Goal: Transaction & Acquisition: Obtain resource

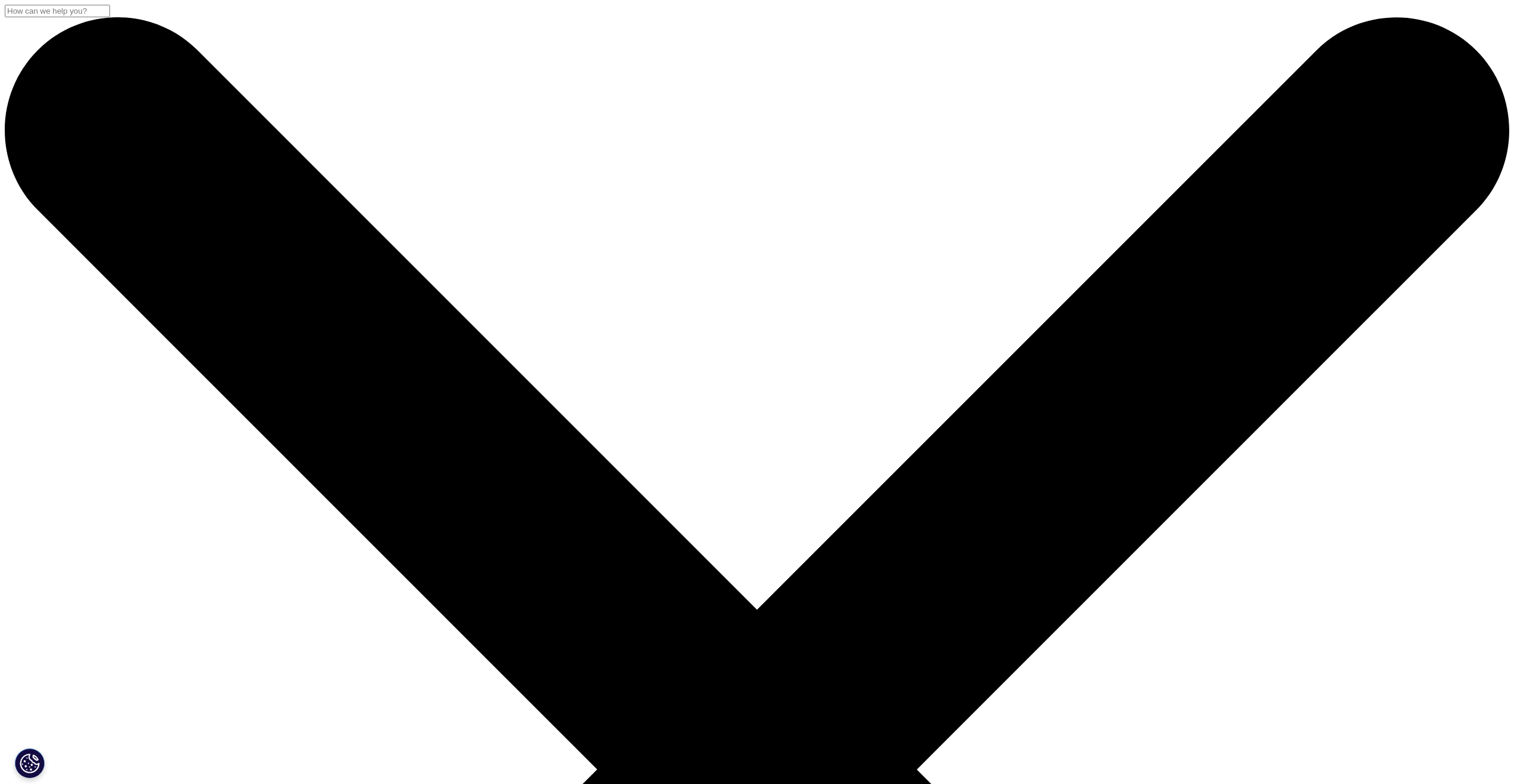
scroll to position [405, 702]
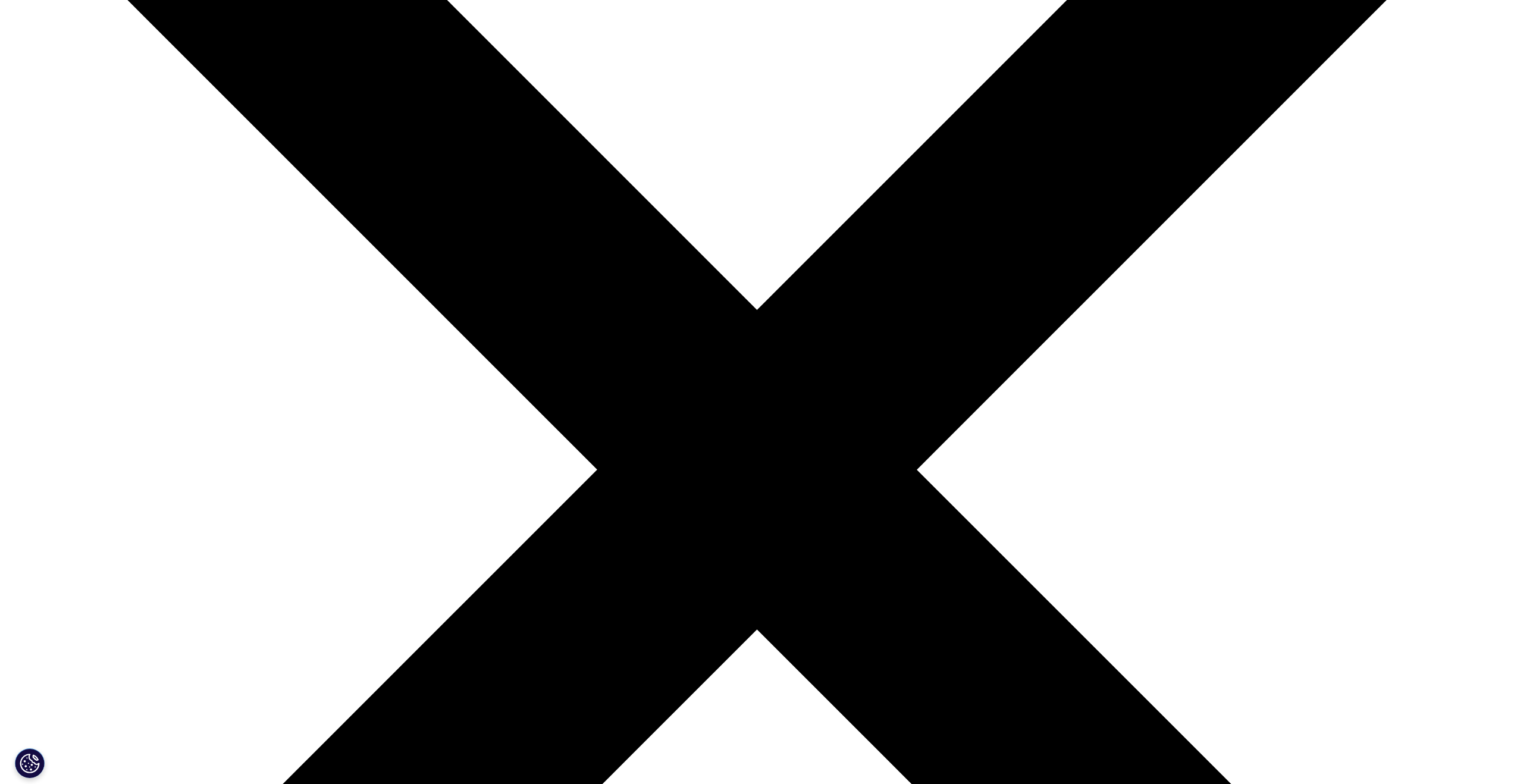
scroll to position [301, 0]
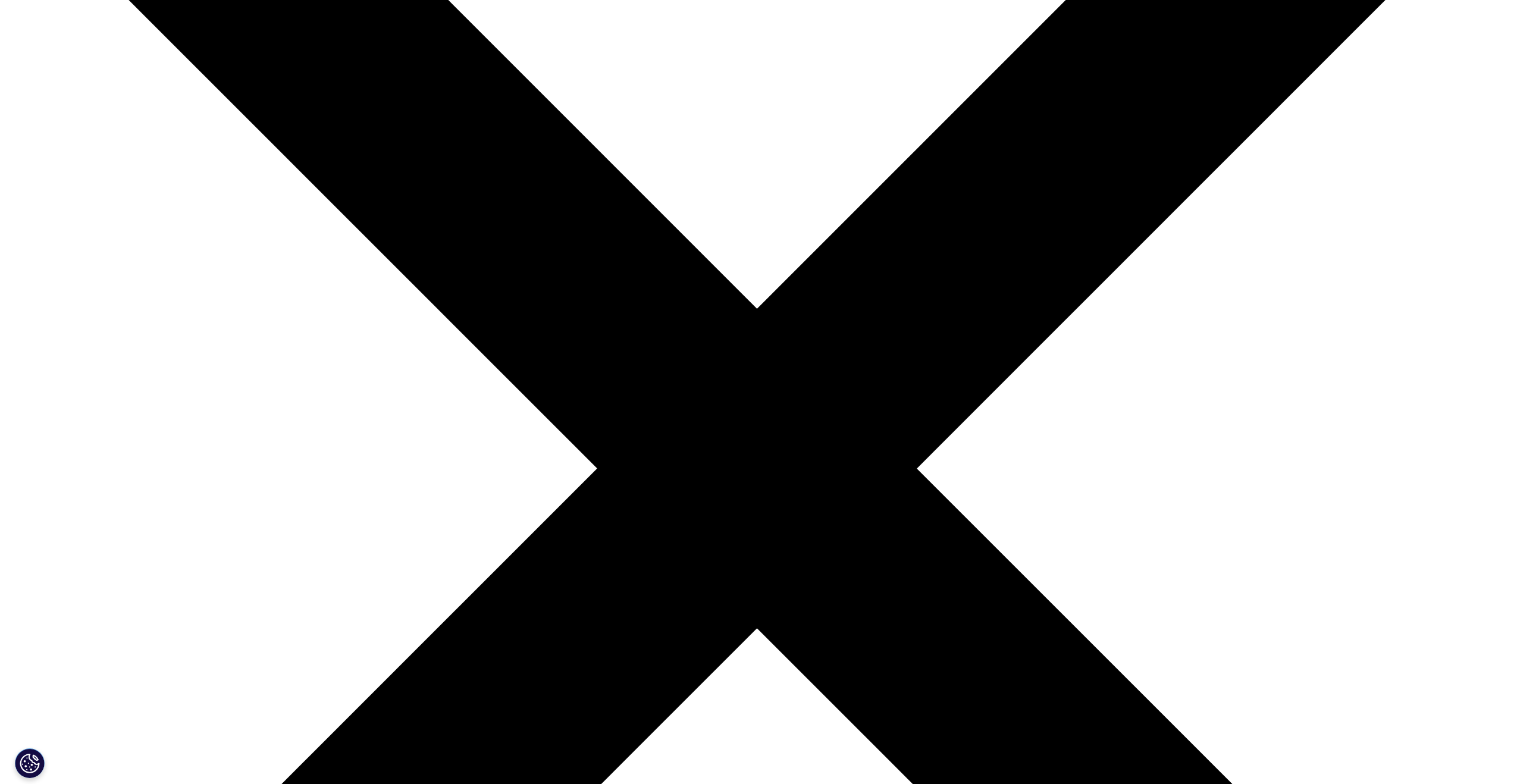
scroll to position [657, 702]
type input "[PERSON_NAME]"
type input "Peace"
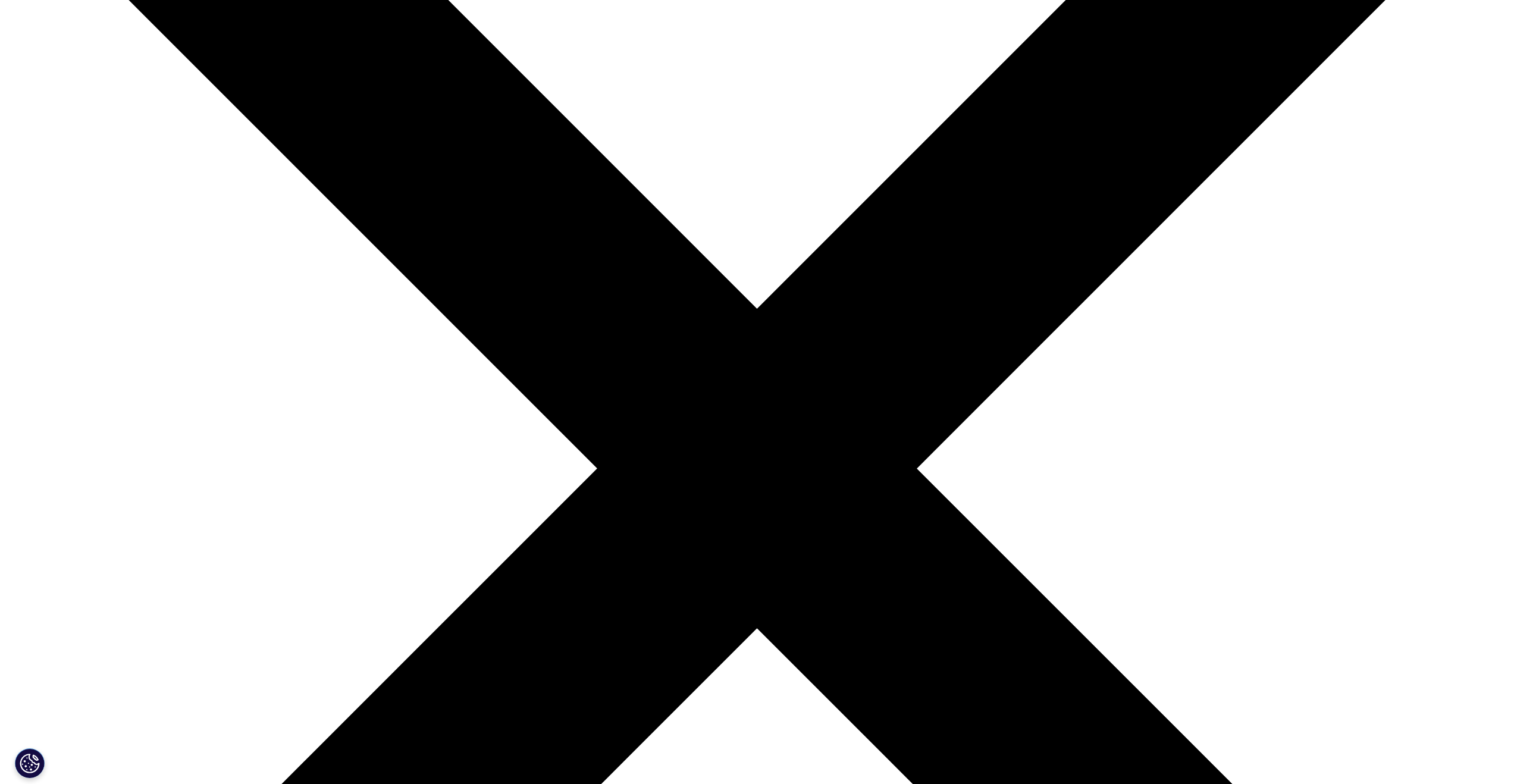
type input "[PERSON_NAME][EMAIL_ADDRESS][DOMAIN_NAME]"
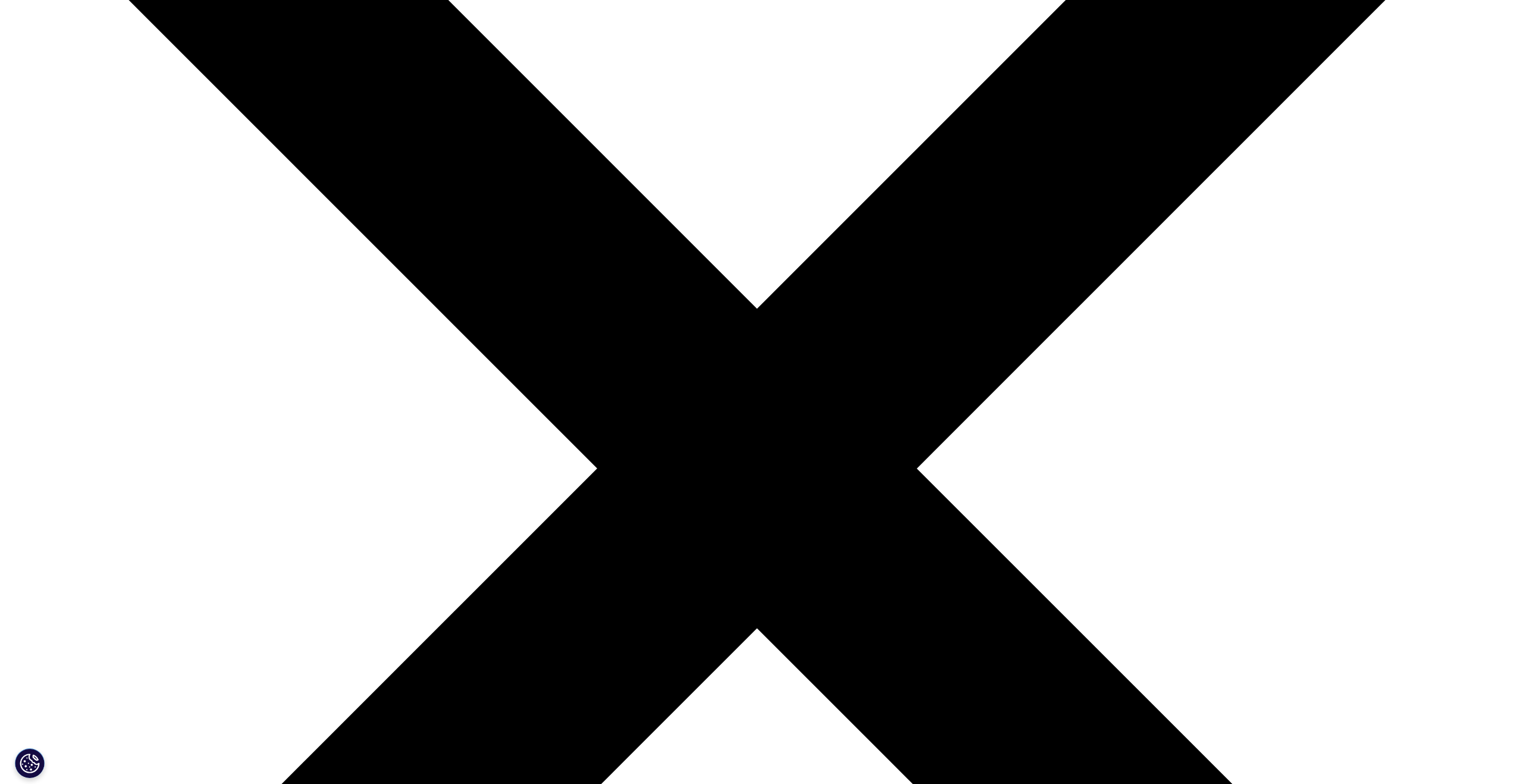
type input "Portfolio Director"
type input "AstraZeneca"
select select "[GEOGRAPHIC_DATA]"
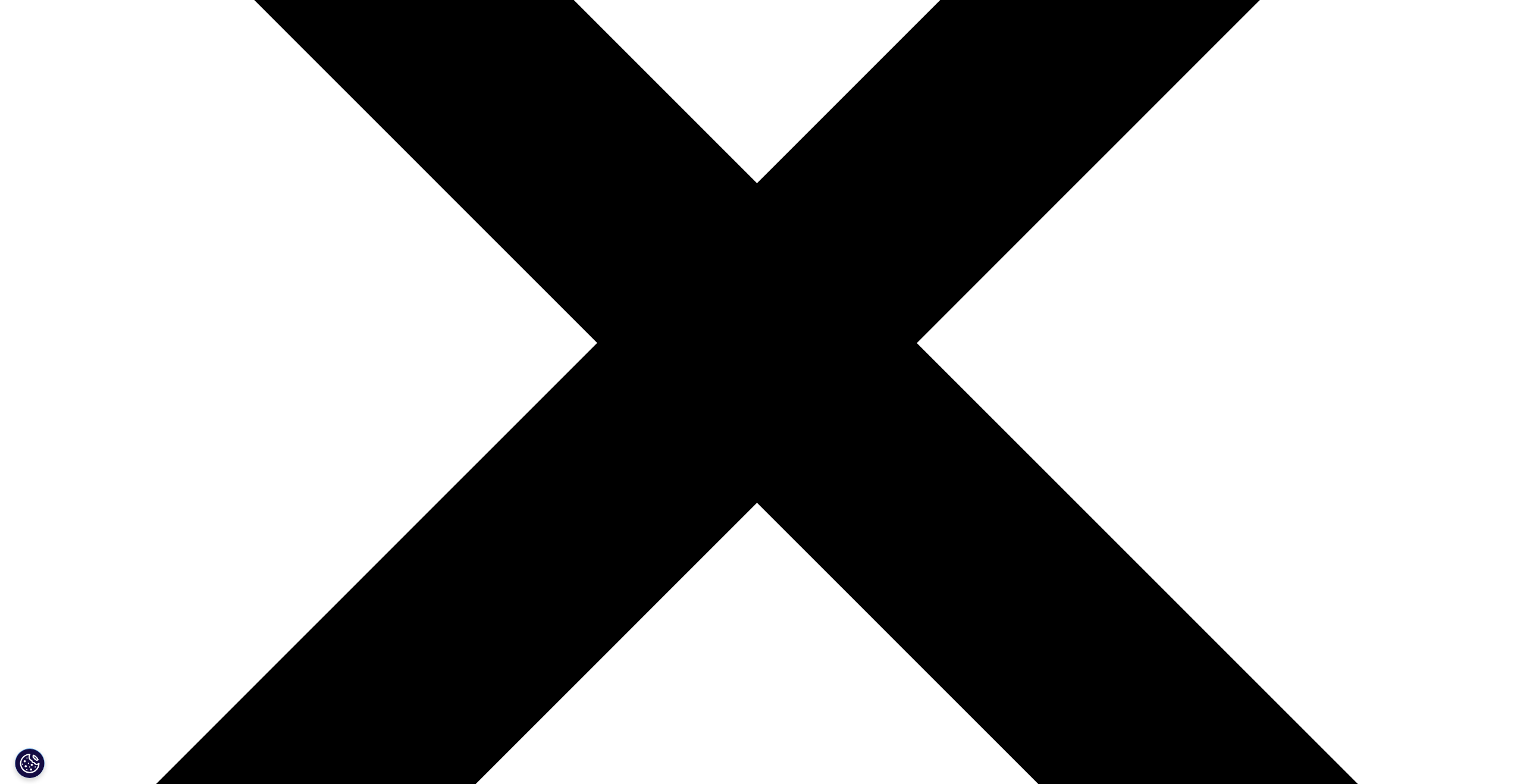
scroll to position [479, 0]
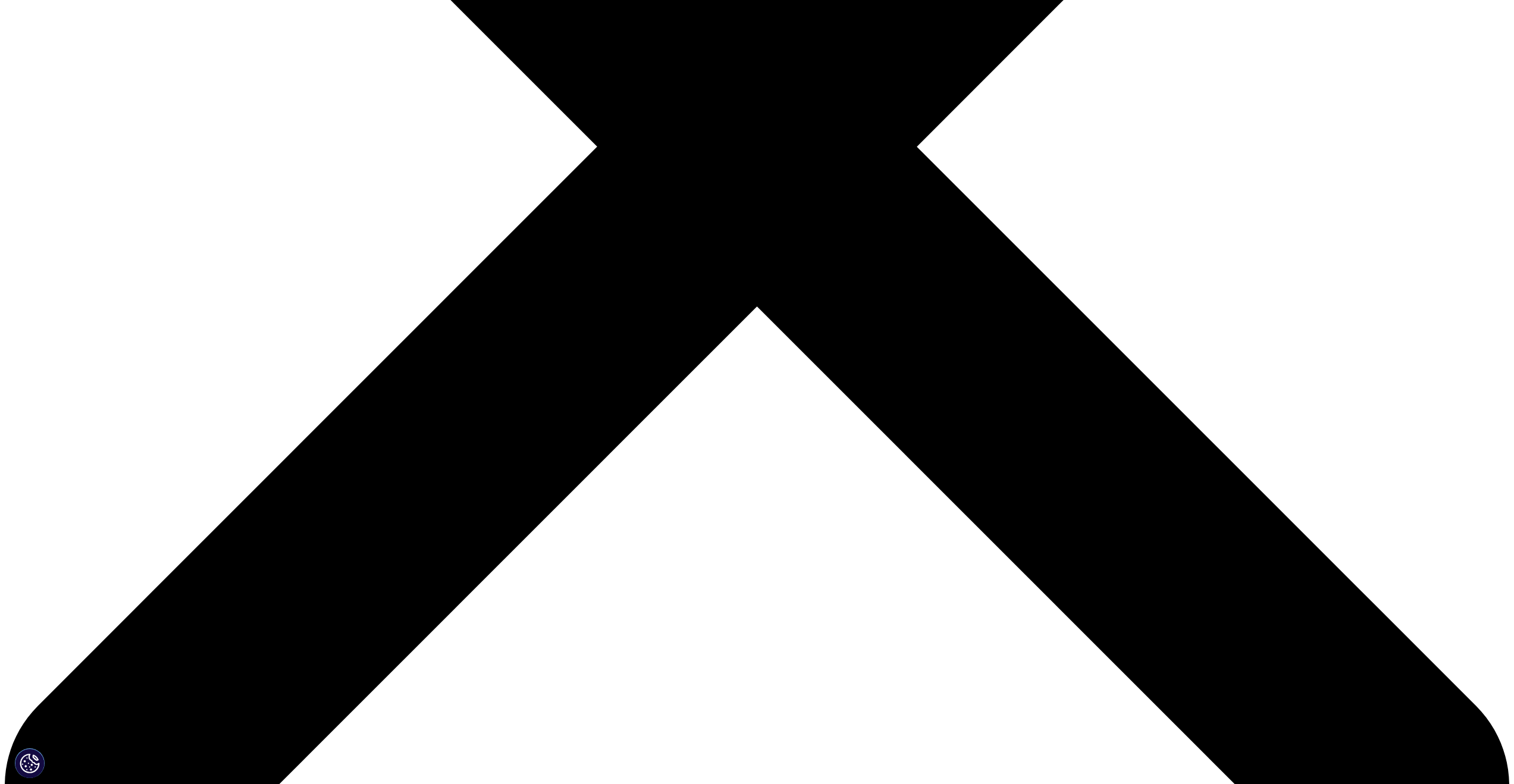
scroll to position [405, 702]
click at [591, 67] on link "Click here to download" at bounding box center [550, 58] width 142 height 15
